Goal: Transaction & Acquisition: Subscribe to service/newsletter

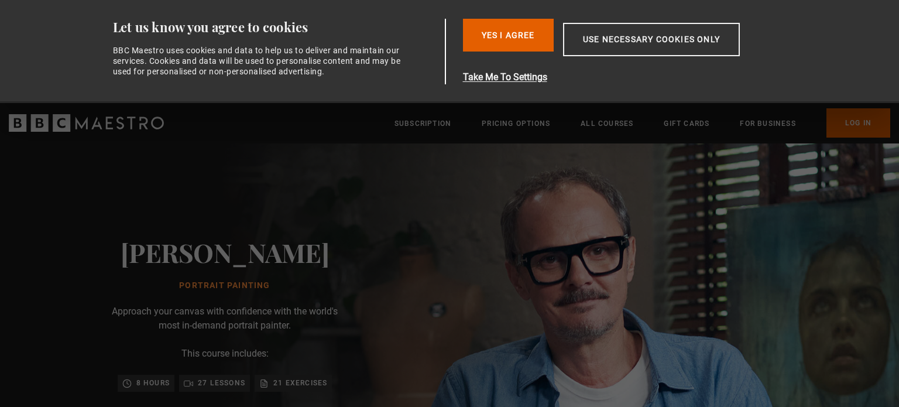
click at [483, 33] on button "Yes I Agree" at bounding box center [508, 35] width 91 height 33
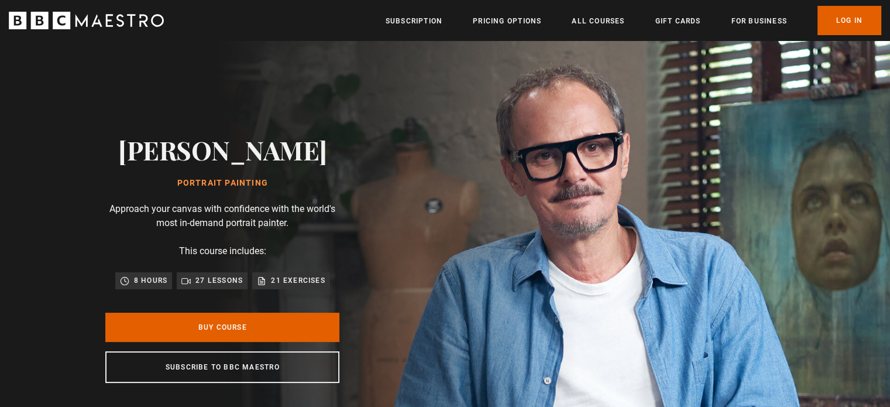
click at [483, 33] on ul "Subscription Pricing Options All Courses Gift Cards For business Already have a…" at bounding box center [634, 20] width 496 height 29
click at [234, 363] on div "Thanks for signing up. Check your inbox - your discount code is on the way! Oop…" at bounding box center [445, 382] width 754 height 49
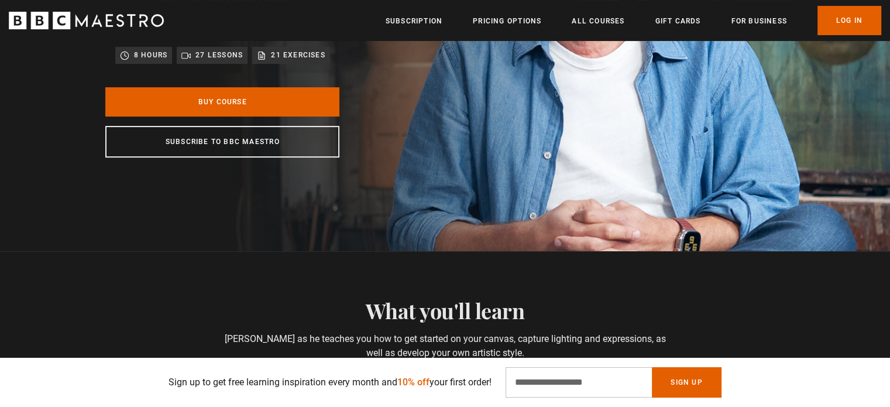
scroll to position [220, 0]
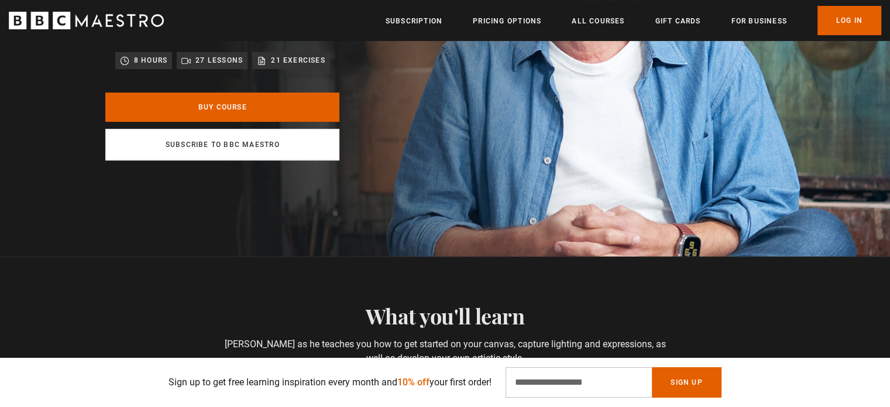
click at [236, 145] on link "Subscribe to BBC Maestro" at bounding box center [222, 145] width 234 height 32
